Goal: Transaction & Acquisition: Register for event/course

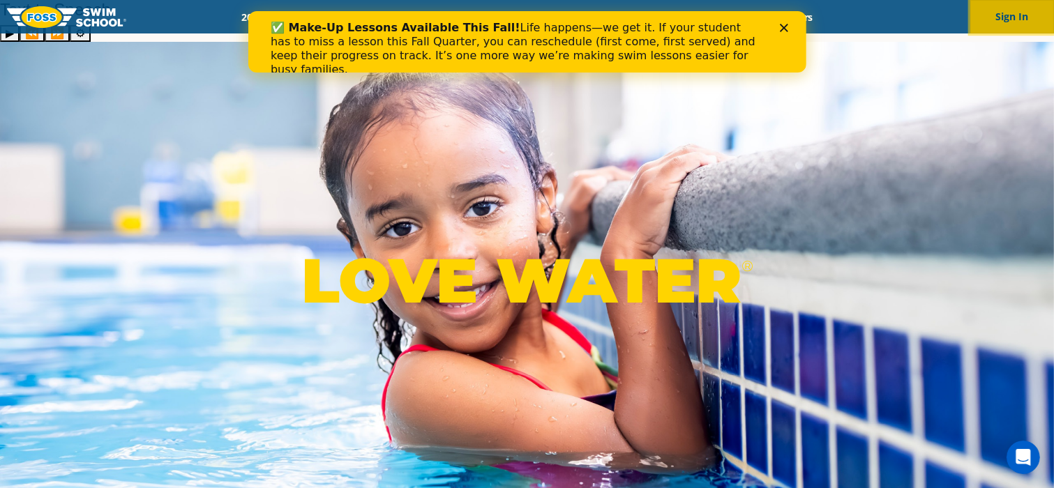
drag, startPoint x: 1022, startPoint y: 21, endPoint x: 1002, endPoint y: 21, distance: 20.2
click at [1022, 21] on button "Sign In" at bounding box center [1012, 16] width 84 height 33
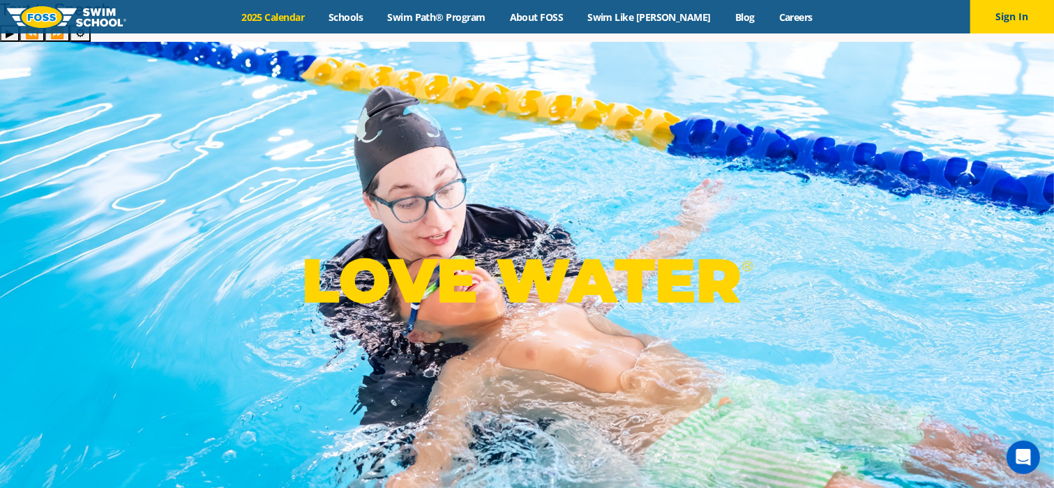
click at [290, 19] on link "2025 Calendar" at bounding box center [273, 16] width 87 height 13
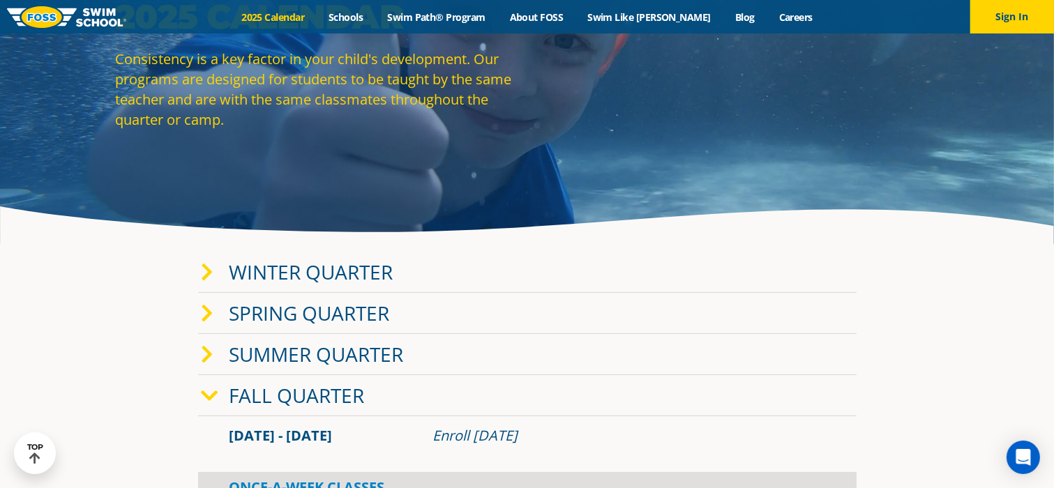
click at [213, 345] on icon at bounding box center [208, 355] width 13 height 20
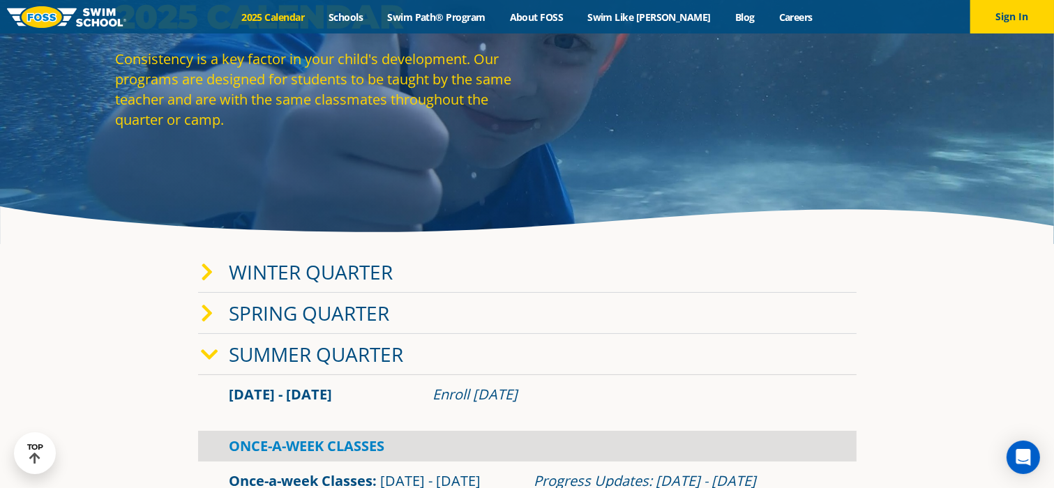
click at [246, 300] on link "Spring Quarter" at bounding box center [310, 313] width 160 height 27
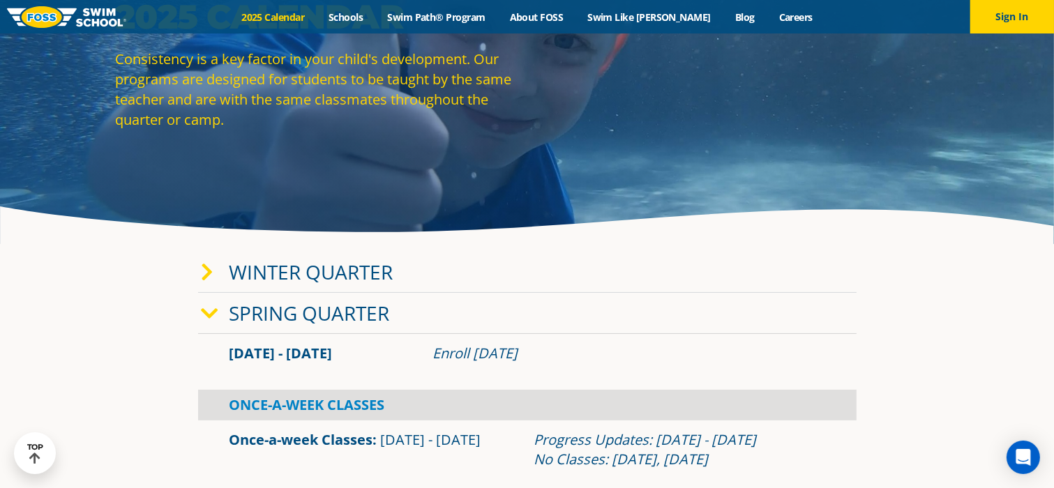
click at [250, 259] on link "Winter Quarter" at bounding box center [312, 272] width 164 height 27
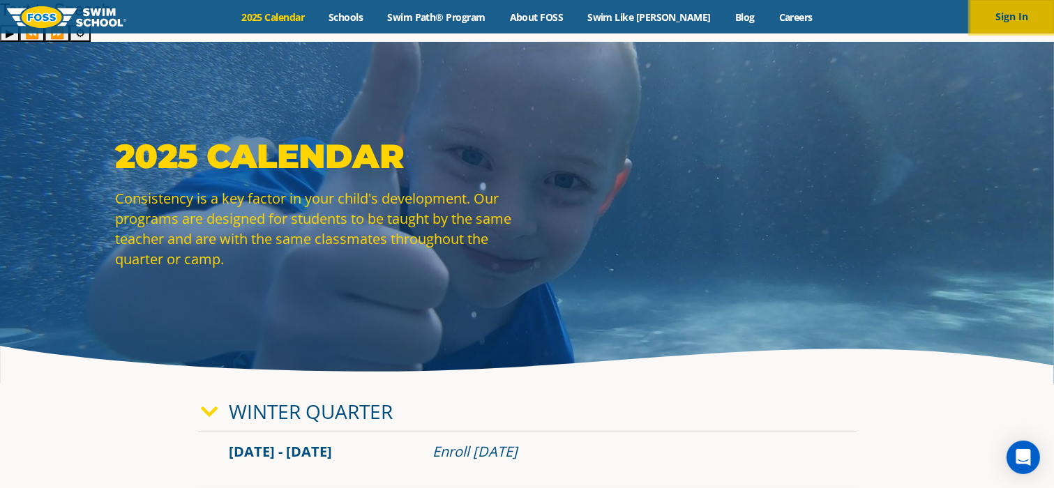
click at [1035, 19] on button "Sign In" at bounding box center [1012, 16] width 84 height 33
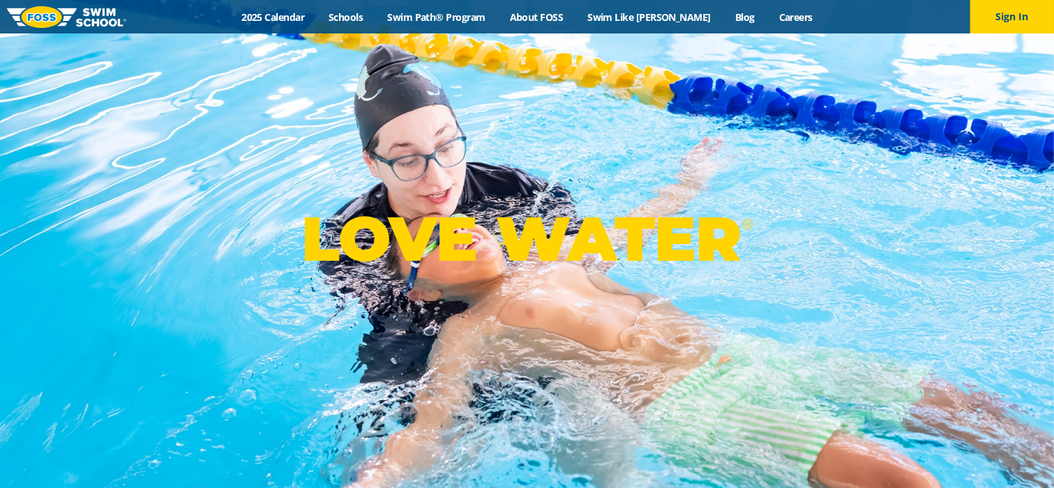
drag, startPoint x: 310, startPoint y: 17, endPoint x: 313, endPoint y: 1, distance: 17.0
click at [310, 17] on link "2025 Calendar" at bounding box center [273, 16] width 87 height 13
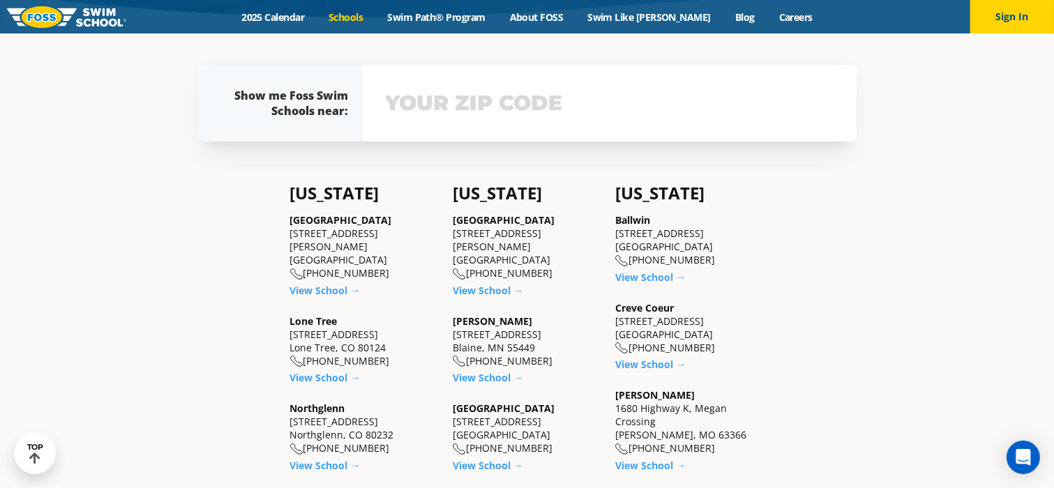
scroll to position [349, 0]
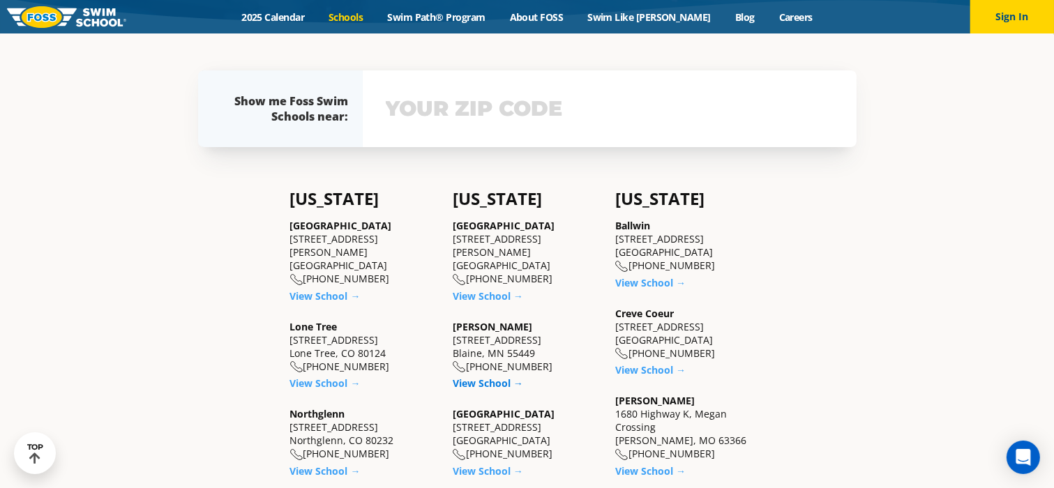
click at [477, 377] on link "View School →" at bounding box center [488, 383] width 70 height 13
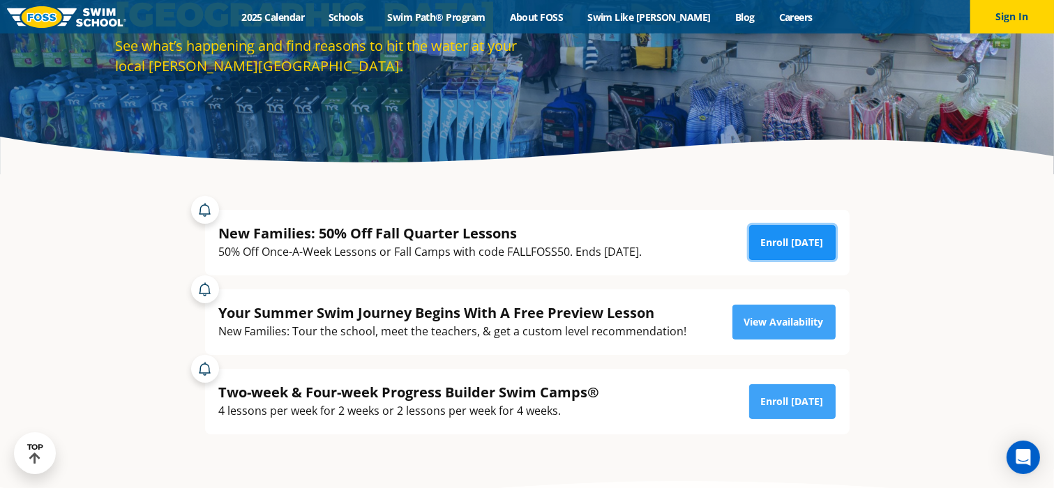
click at [805, 225] on link "Enroll [DATE]" at bounding box center [792, 242] width 87 height 35
